Goal: Information Seeking & Learning: Learn about a topic

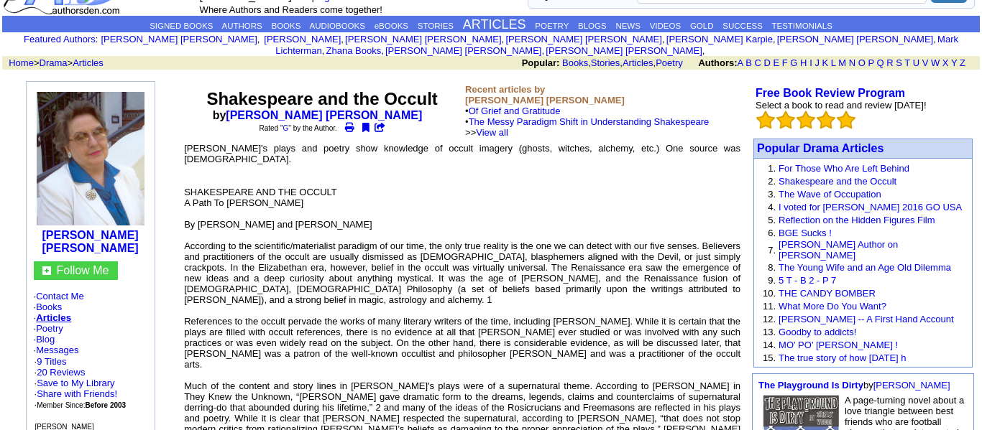
scroll to position [106, 0]
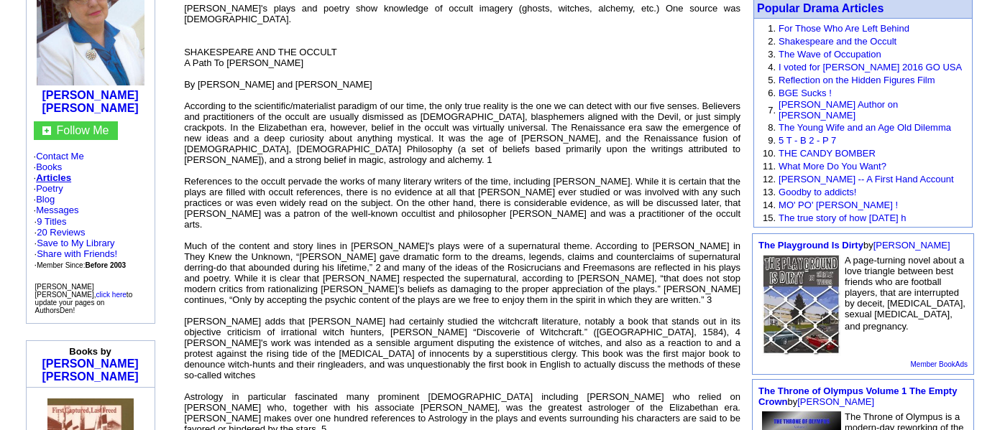
scroll to position [183, 0]
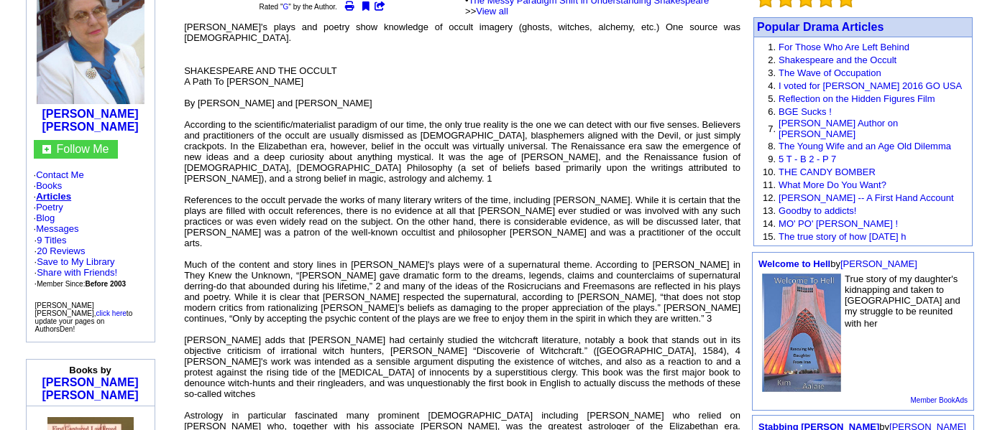
scroll to position [166, 0]
